Goal: Task Accomplishment & Management: Manage account settings

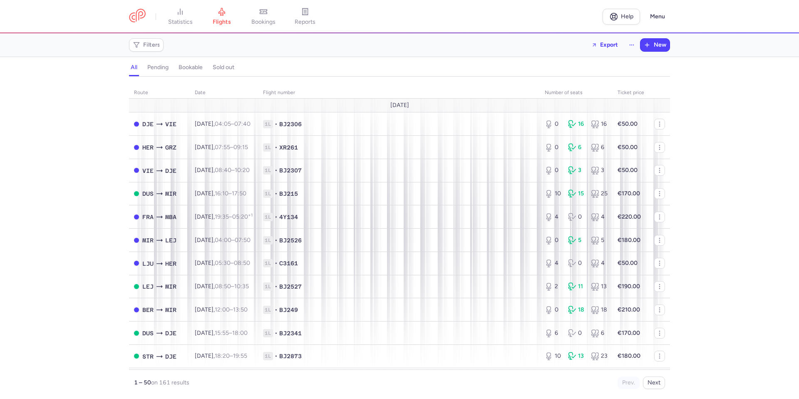
click at [530, 6] on header "statistics flights bookings reports Help Menu" at bounding box center [399, 16] width 799 height 33
click at [150, 45] on span "Filters" at bounding box center [151, 45] width 17 height 7
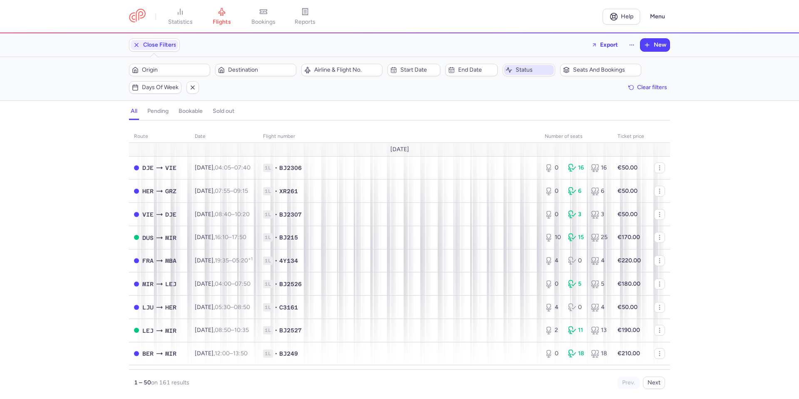
click at [522, 72] on span "Status" at bounding box center [534, 70] width 37 height 7
click at [529, 116] on li "pending" at bounding box center [544, 124] width 83 height 17
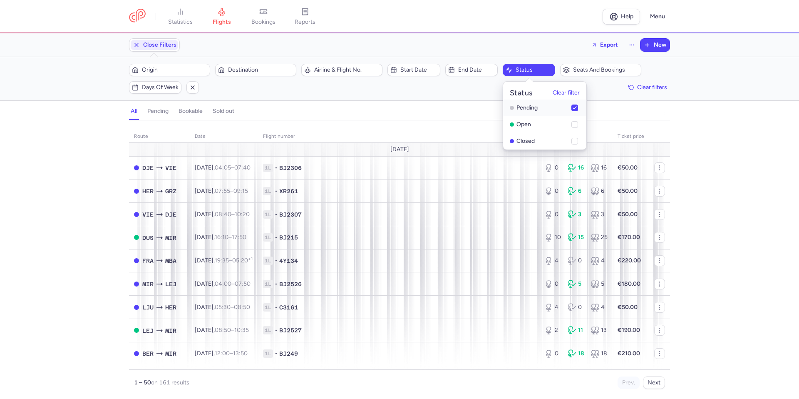
checkbox input "true"
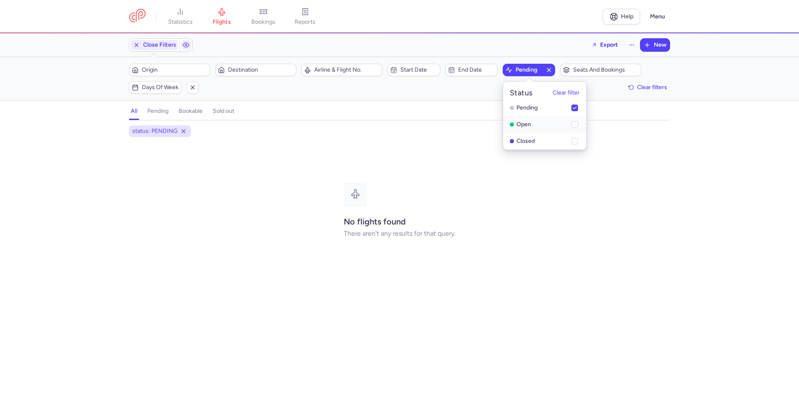
click at [525, 133] on li "open" at bounding box center [544, 141] width 83 height 17
checkbox input "true"
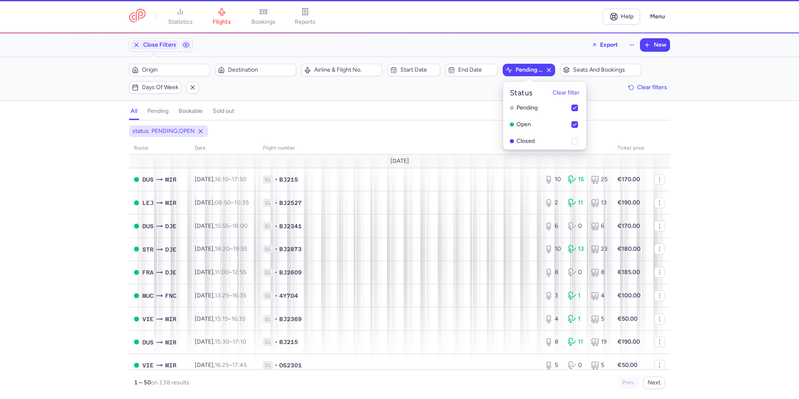
click at [452, 94] on div "Filters (1) – 138 results Origin Destination Airline & Flight No. Start date En…" at bounding box center [399, 78] width 799 height 43
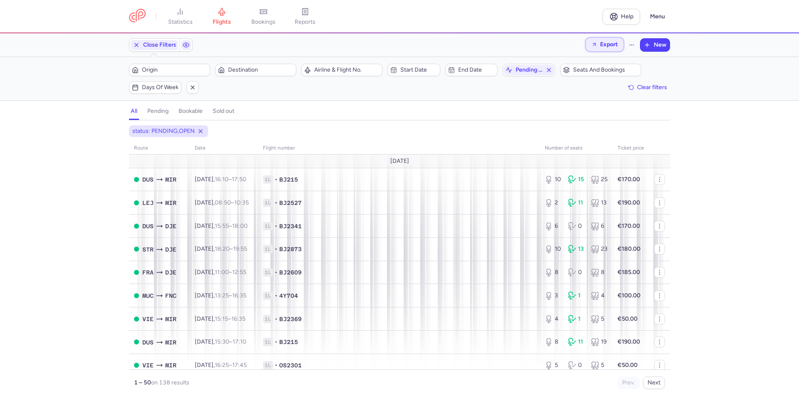
click at [610, 42] on span "Export" at bounding box center [609, 44] width 18 height 6
click at [572, 68] on p "Export flights" at bounding box center [563, 67] width 35 height 7
click at [710, 168] on div "status: [GEOGRAPHIC_DATA],OPEN route date Flight number number of seats Ticket …" at bounding box center [399, 262] width 799 height 274
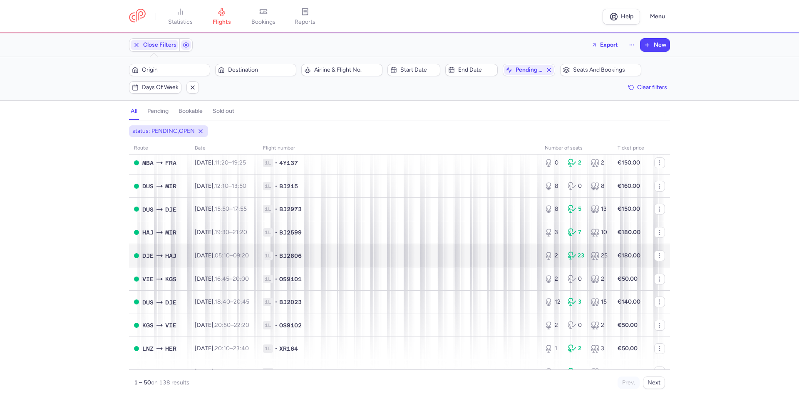
scroll to position [333, 0]
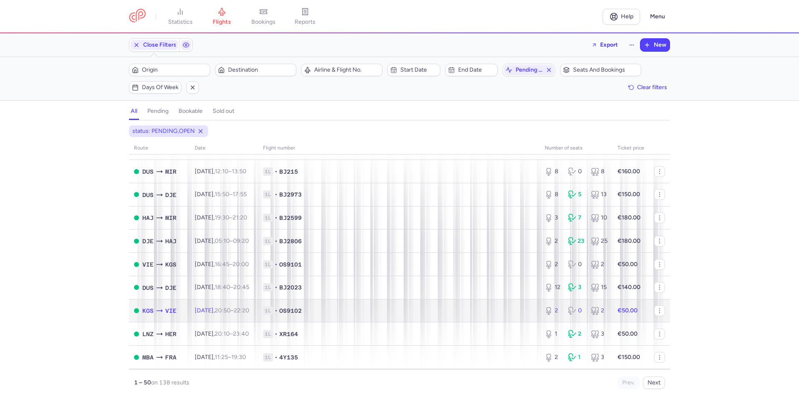
click at [179, 310] on td "KGS VIE" at bounding box center [159, 310] width 61 height 23
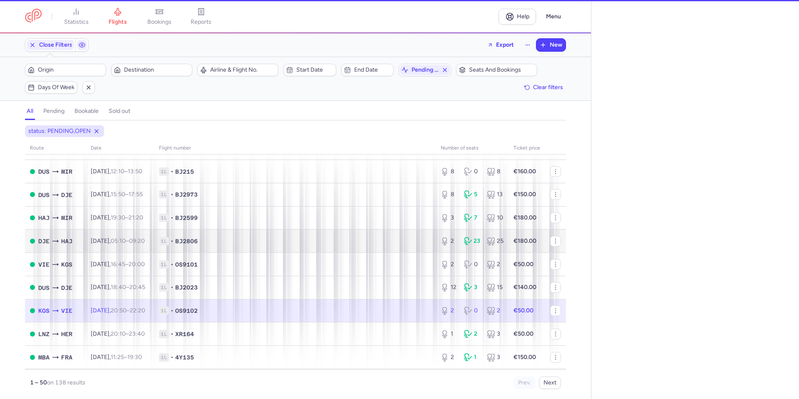
select select "days"
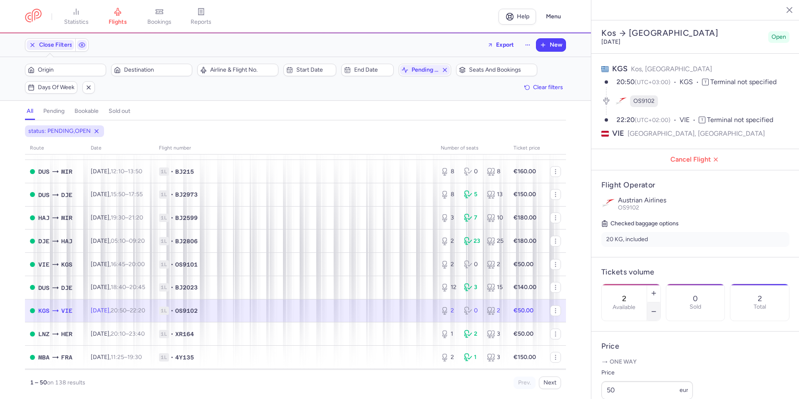
click at [661, 302] on button "button" at bounding box center [653, 311] width 13 height 18
type input "1"
click at [633, 388] on button "Save changes" at bounding box center [629, 382] width 55 height 18
